Goal: Find specific page/section: Find specific page/section

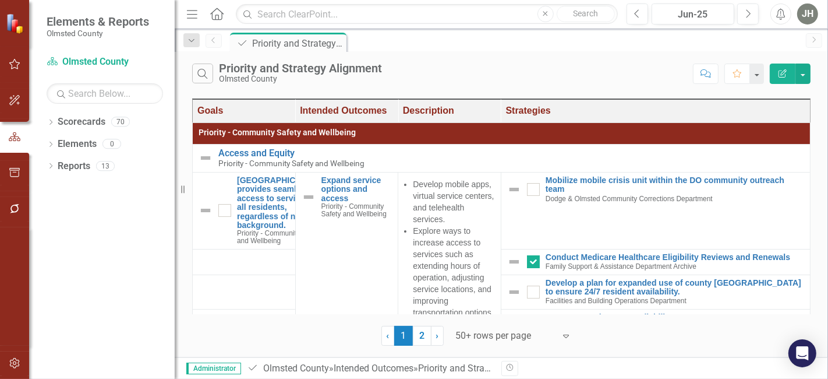
click at [213, 16] on icon "Home" at bounding box center [216, 14] width 15 height 12
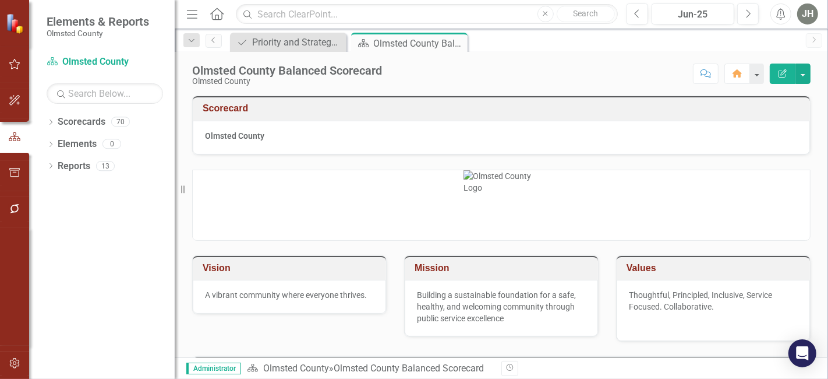
drag, startPoint x: 191, startPoint y: 37, endPoint x: 132, endPoint y: 186, distance: 160.0
click at [132, 186] on div "Elements & Reports Olmsted County Scorecard Olmsted County Search Dropdown Scor…" at bounding box center [414, 189] width 828 height 379
click at [402, 40] on div "Olmsted County Balanced Scorecard" at bounding box center [404, 43] width 62 height 15
click at [295, 42] on div "Priority and Strategy Alignment" at bounding box center [290, 42] width 77 height 15
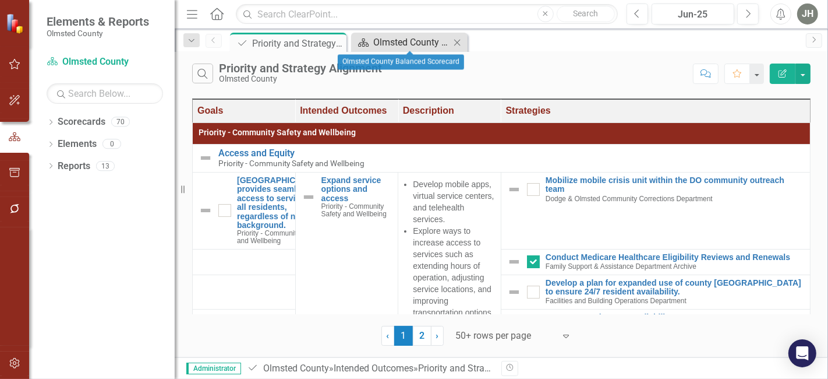
click at [412, 45] on div "Olmsted County Balanced Scorecard" at bounding box center [411, 42] width 77 height 15
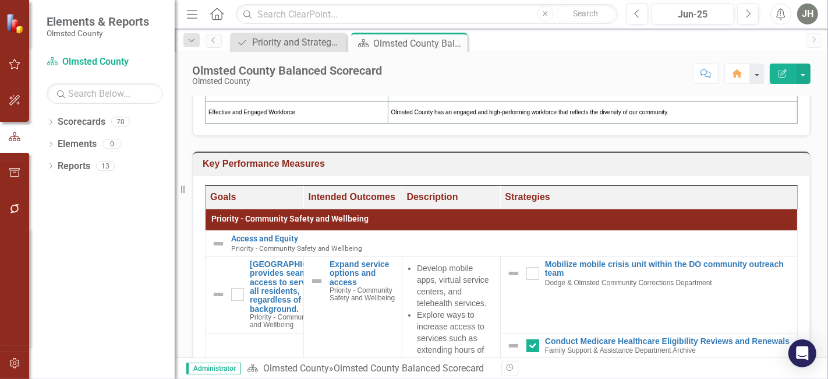
scroll to position [418, 0]
